Goal: Check status: Check status

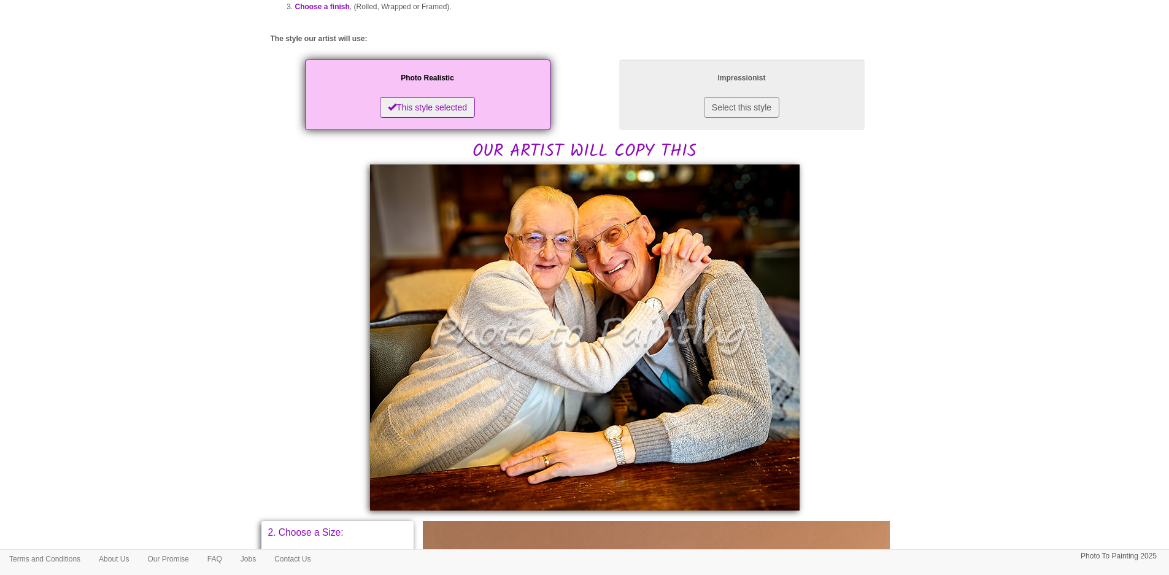
scroll to position [123, 0]
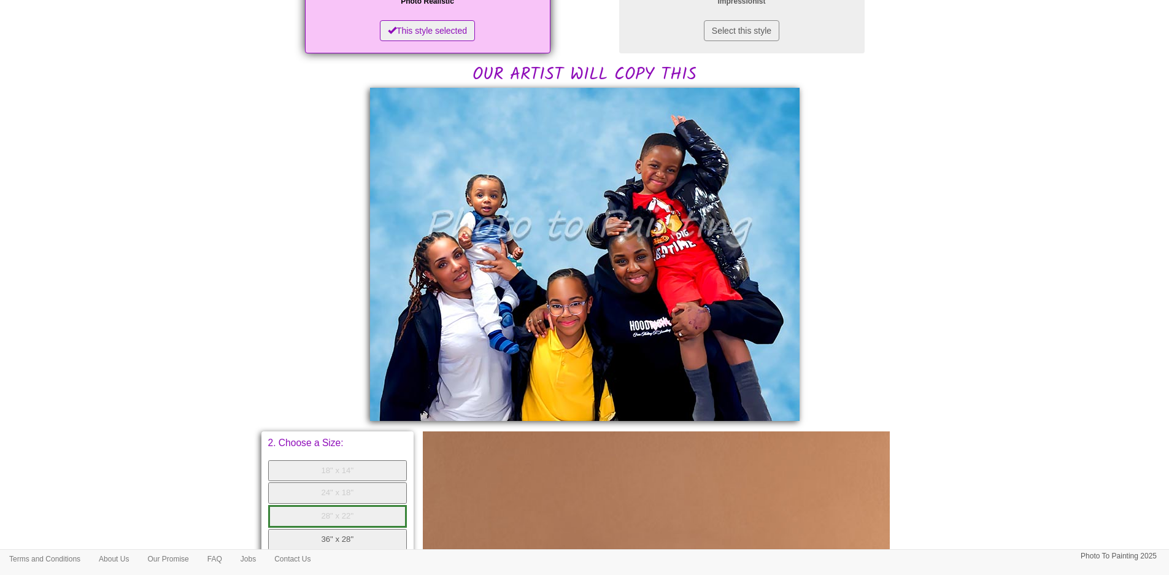
scroll to position [123, 0]
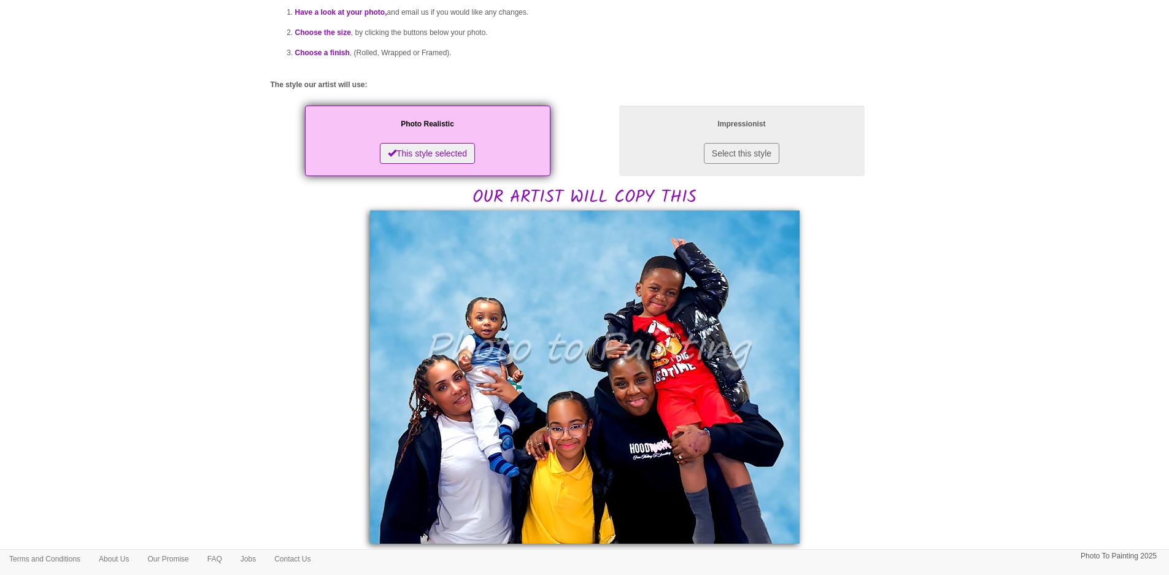
click at [962, 253] on body "Your painting - risk free Last orders for Christmas - [DATE] Only 5 weeks left!…" at bounding box center [584, 476] width 1169 height 1187
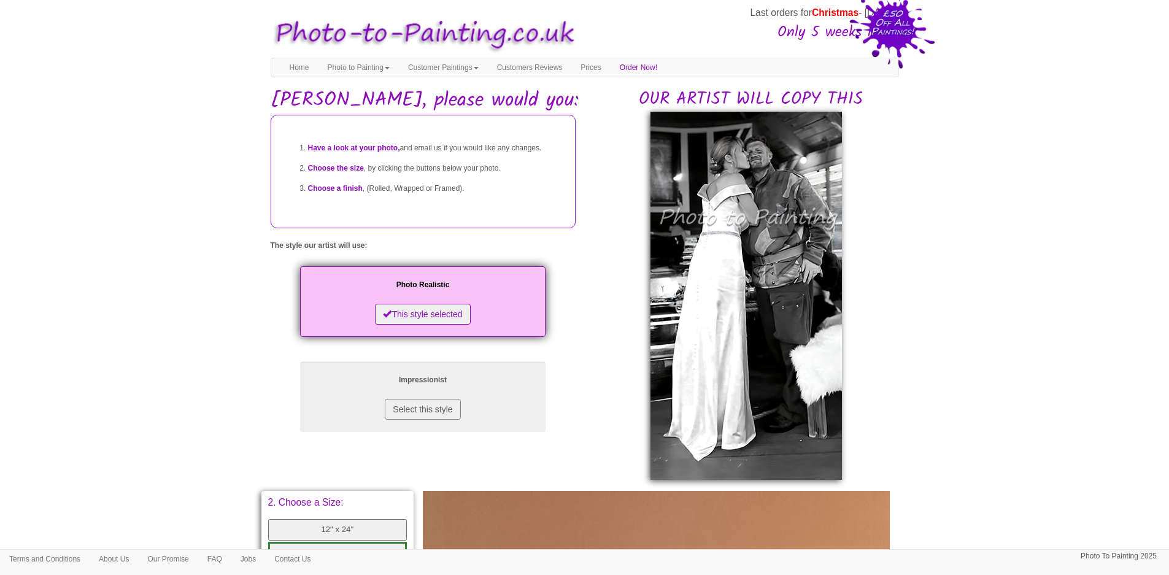
click at [752, 278] on img at bounding box center [745, 296] width 191 height 368
click at [763, 273] on img at bounding box center [745, 296] width 191 height 368
click at [961, 314] on body "Your painting - risk free Last orders for Christmas - 21st Nov Only 5 weeks lef…" at bounding box center [584, 506] width 1169 height 1001
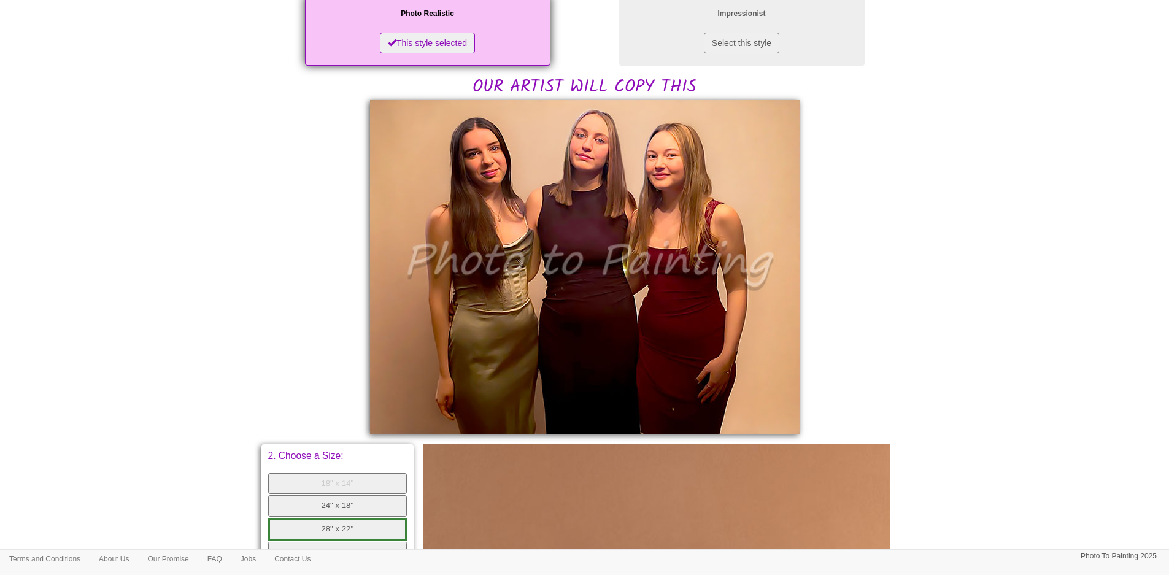
scroll to position [220, 0]
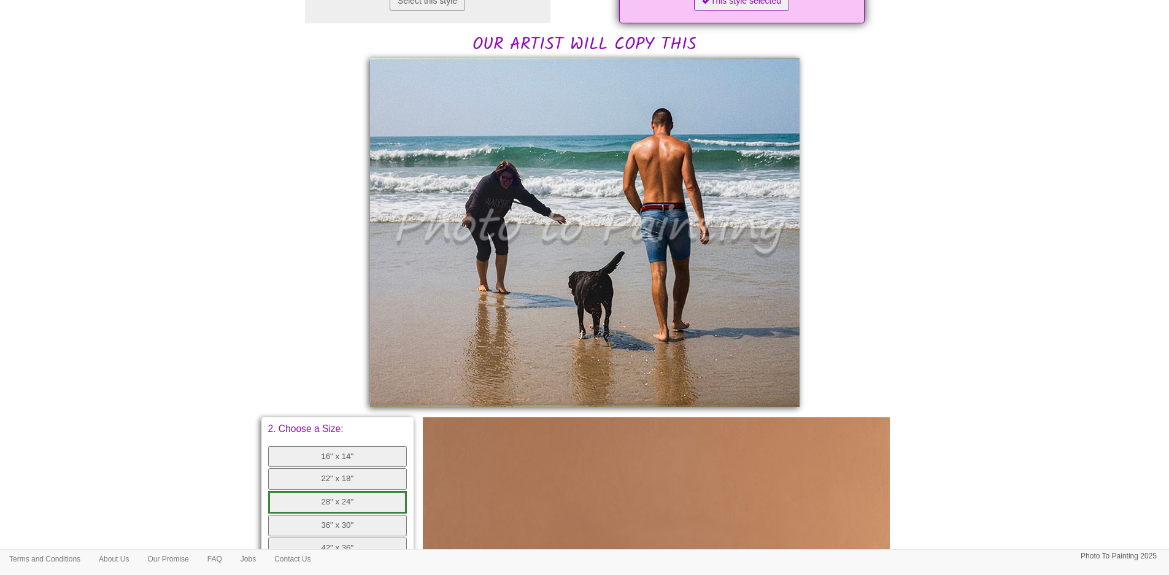
scroll to position [245, 0]
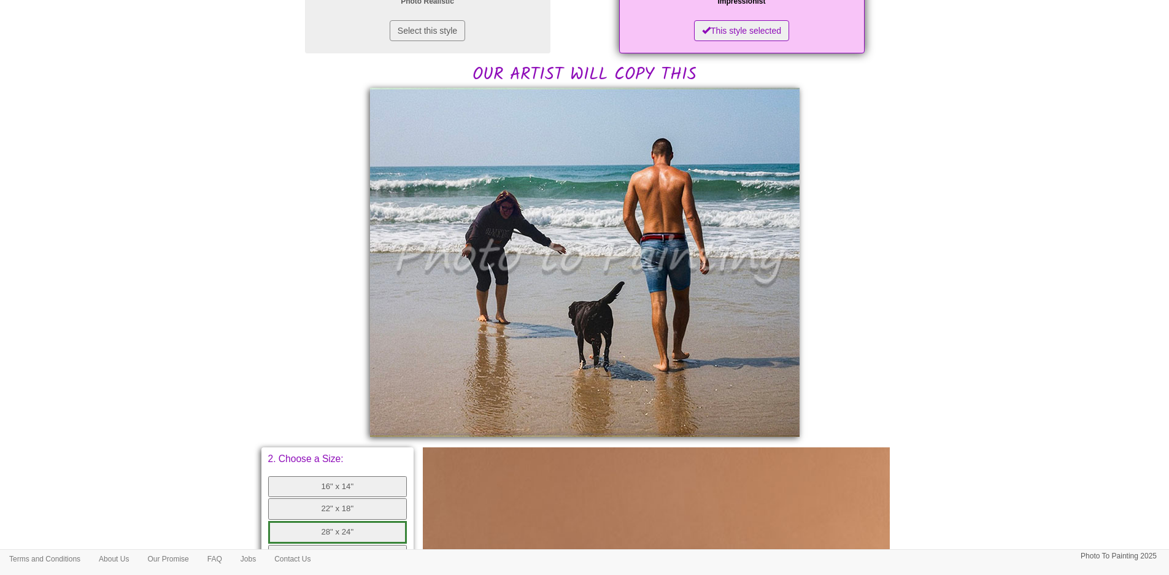
click at [272, 386] on div "Have a look at your photo, and email us if you would like any changes. Choose t…" at bounding box center [585, 381] width 628 height 1024
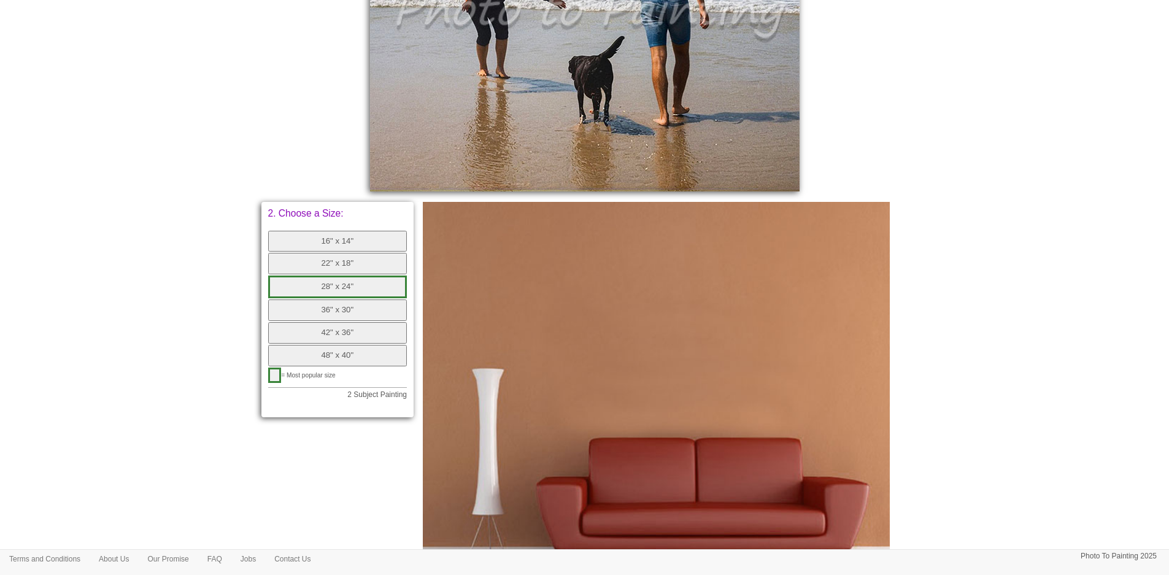
scroll to position [368, 0]
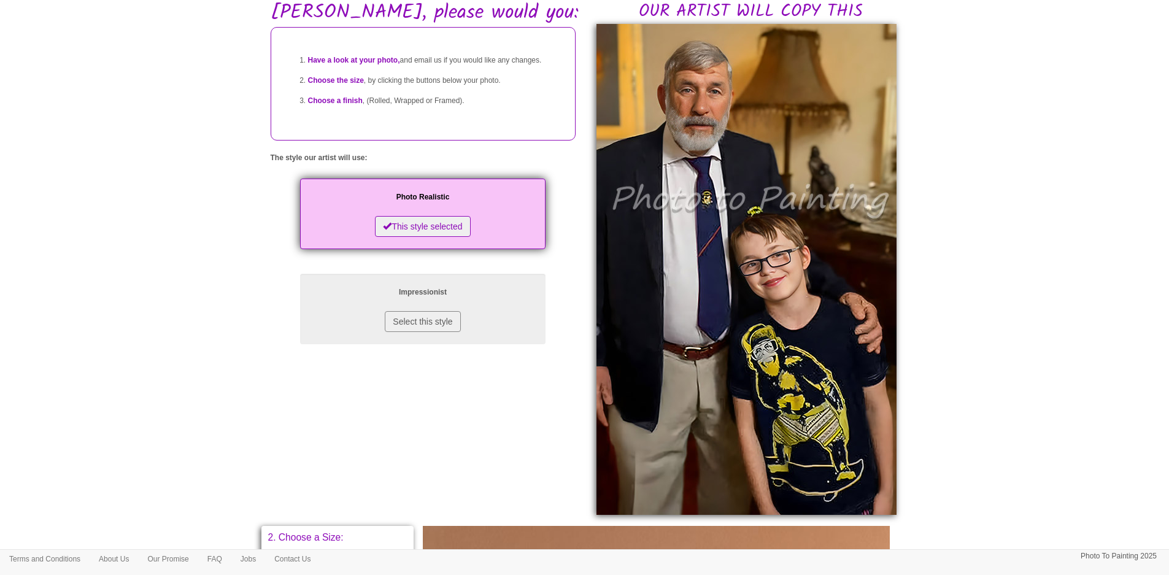
scroll to position [83, 0]
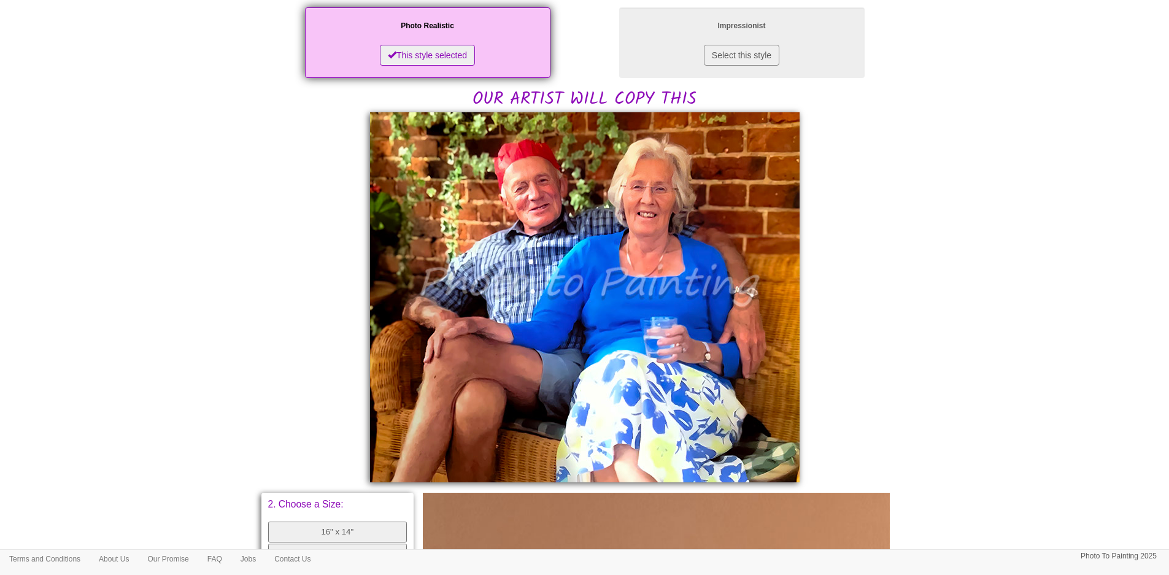
scroll to position [224, 0]
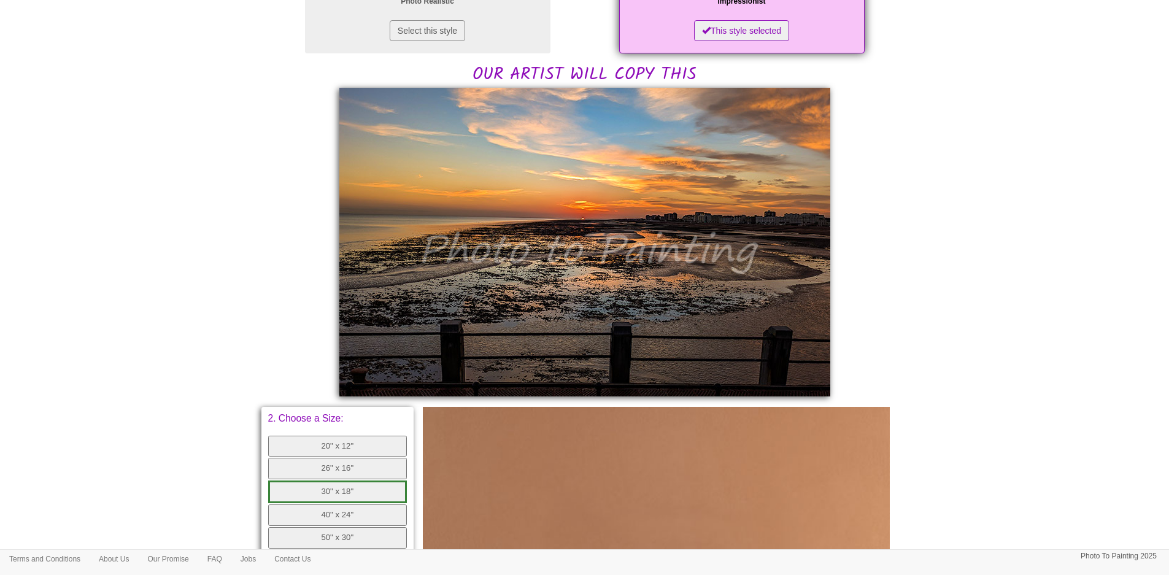
scroll to position [123, 0]
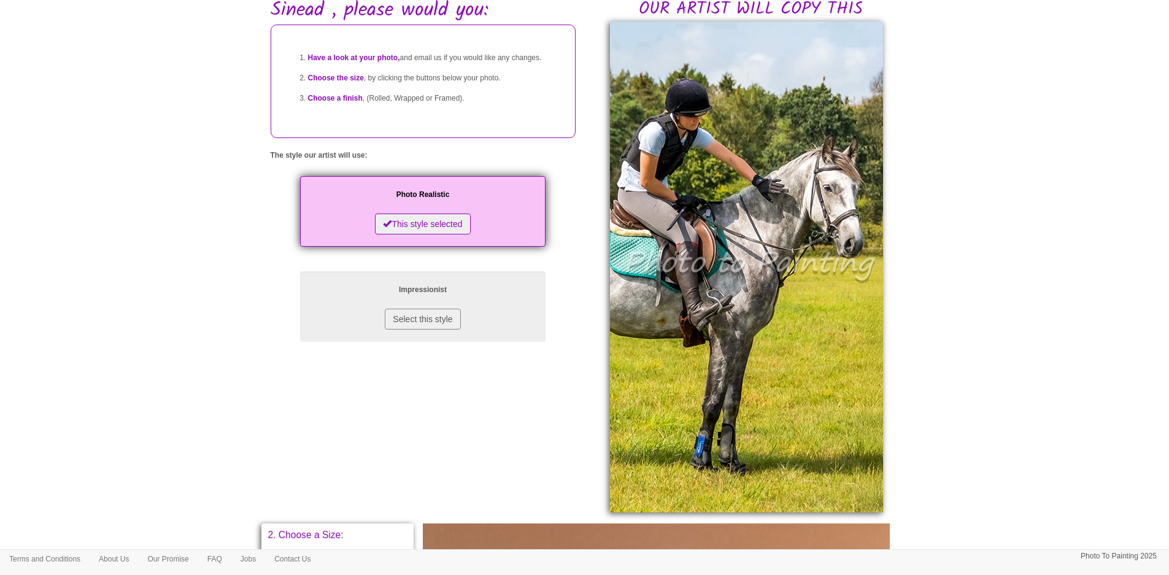
scroll to position [88, 0]
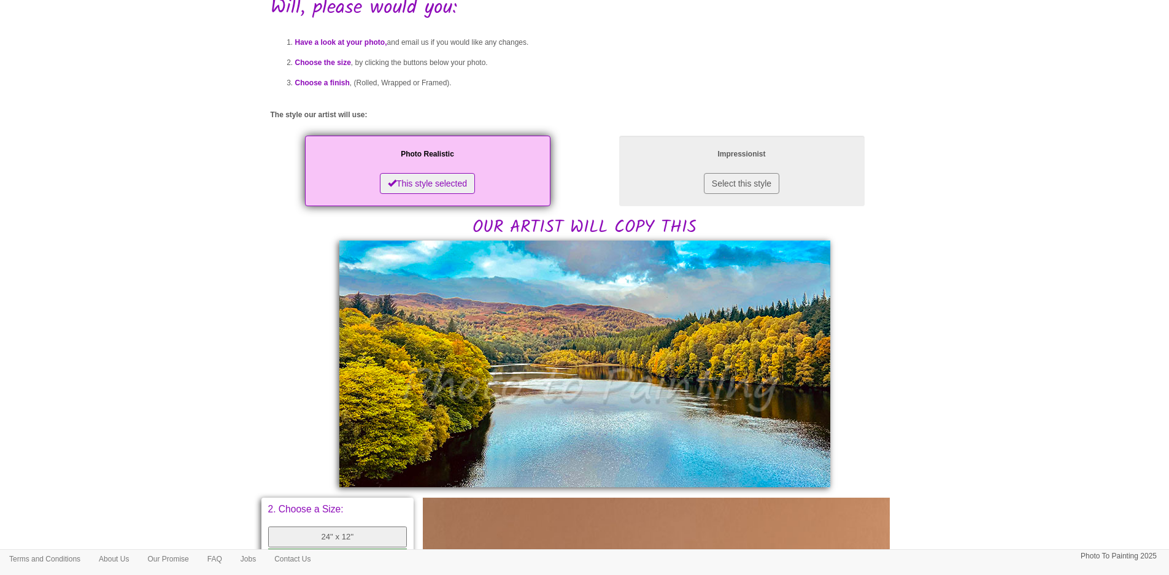
scroll to position [123, 0]
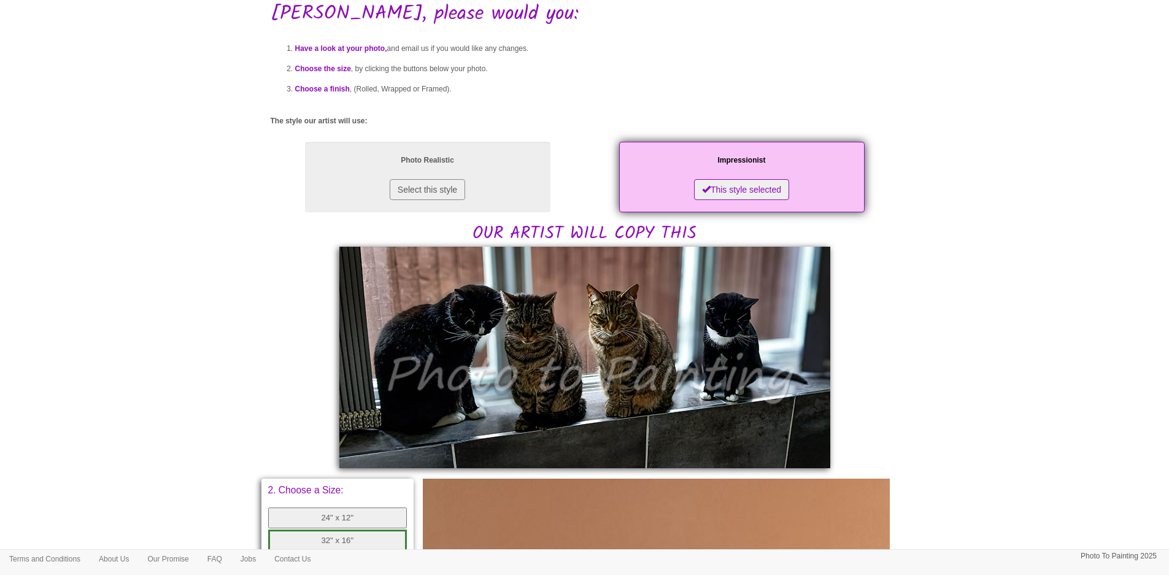
scroll to position [106, 0]
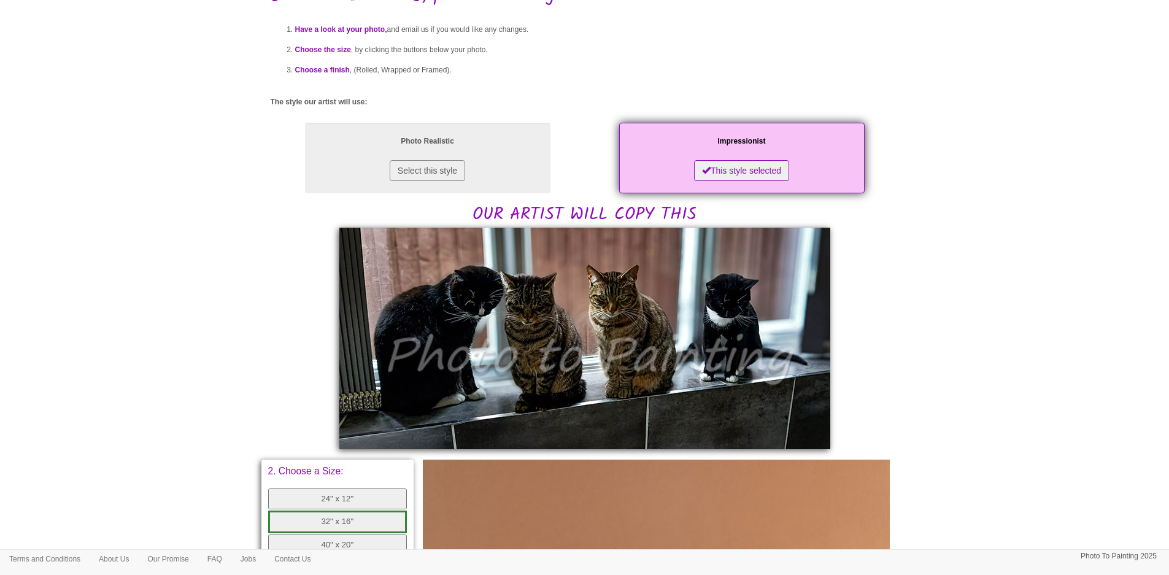
click at [991, 244] on body "Your painting - risk free Last orders for Christmas - 21st Nov Only 5 weeks lef…" at bounding box center [584, 438] width 1169 height 1075
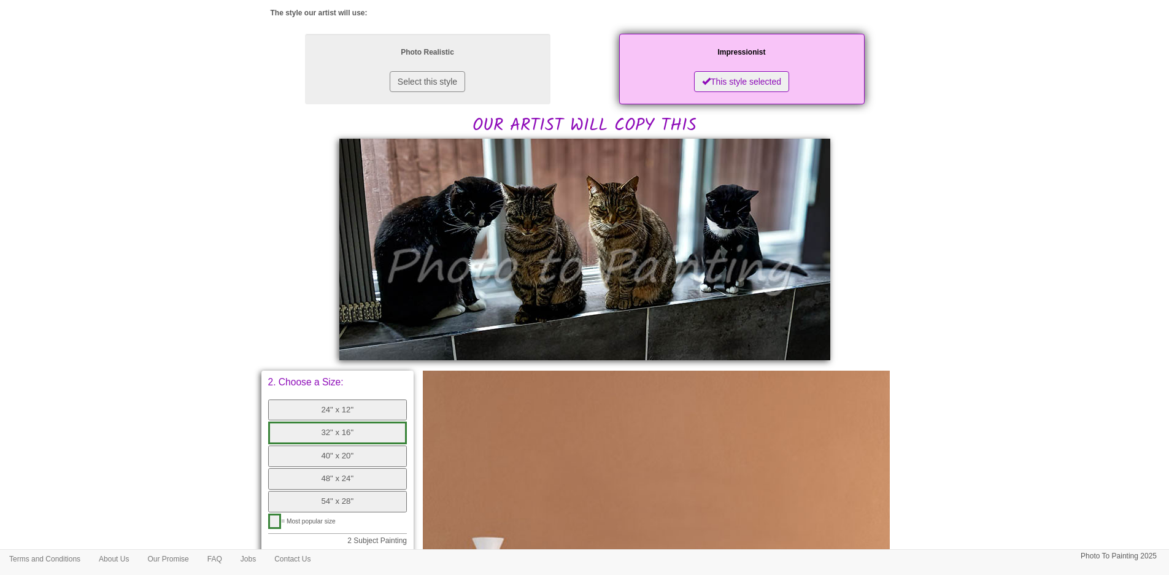
scroll to position [0, 0]
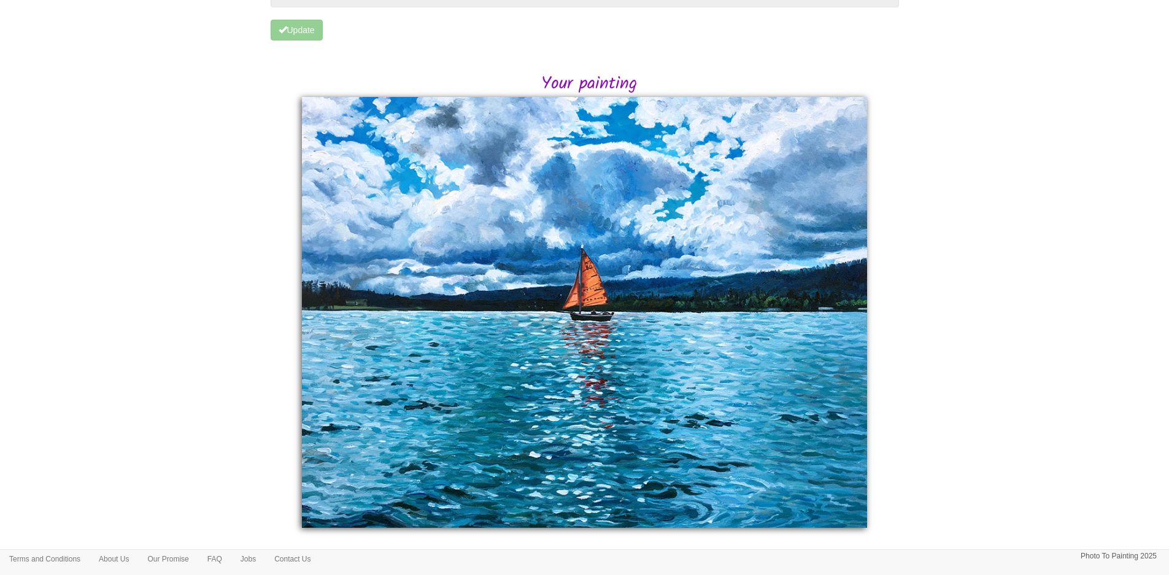
scroll to position [57, 0]
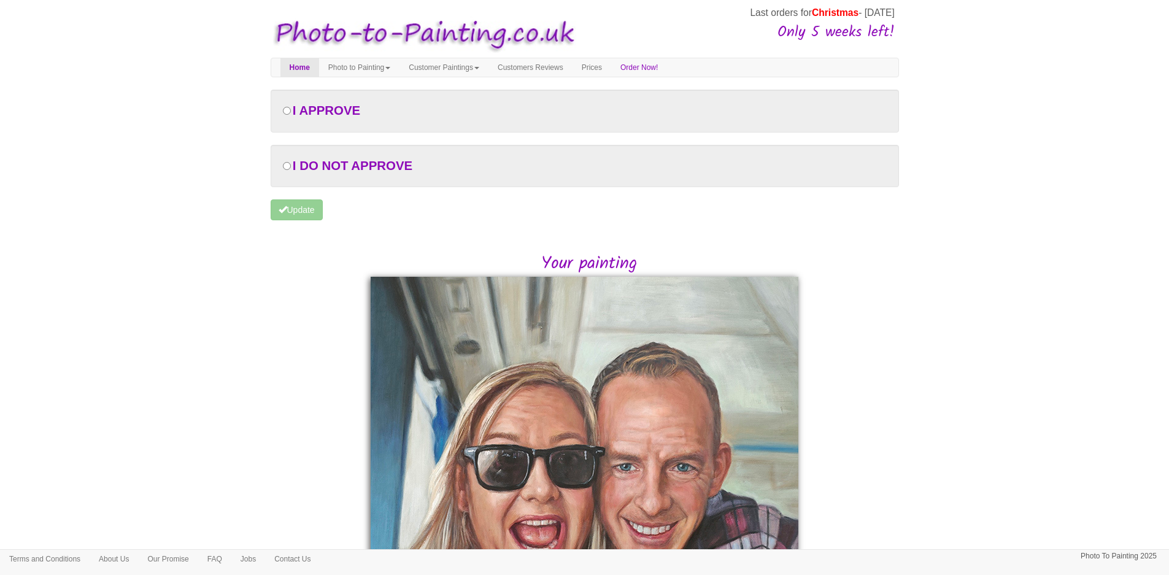
scroll to position [245, 0]
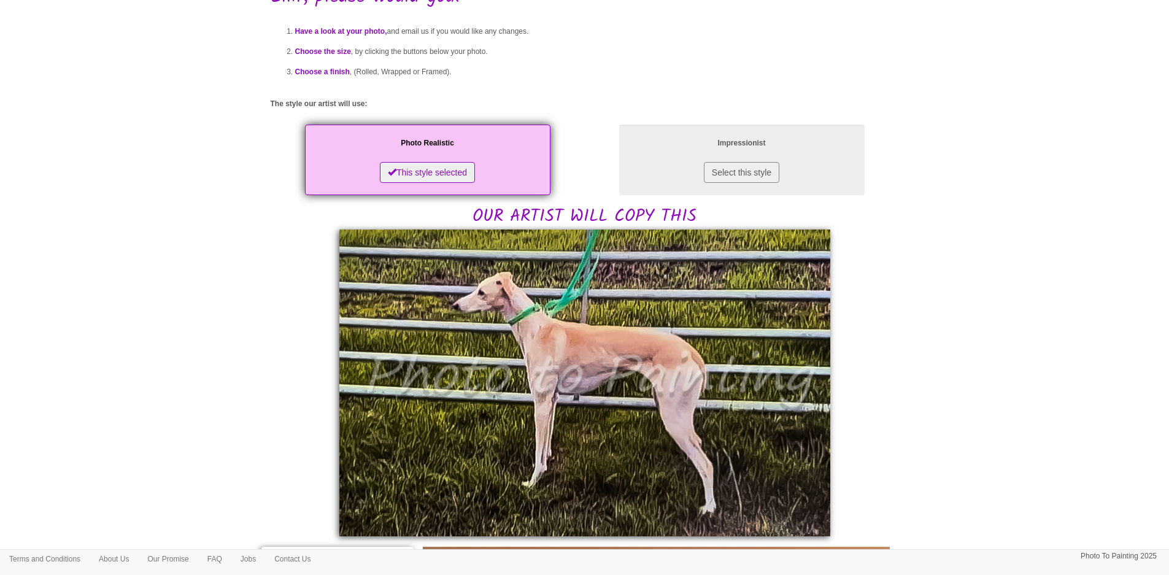
scroll to position [245, 0]
